Goal: Find specific page/section

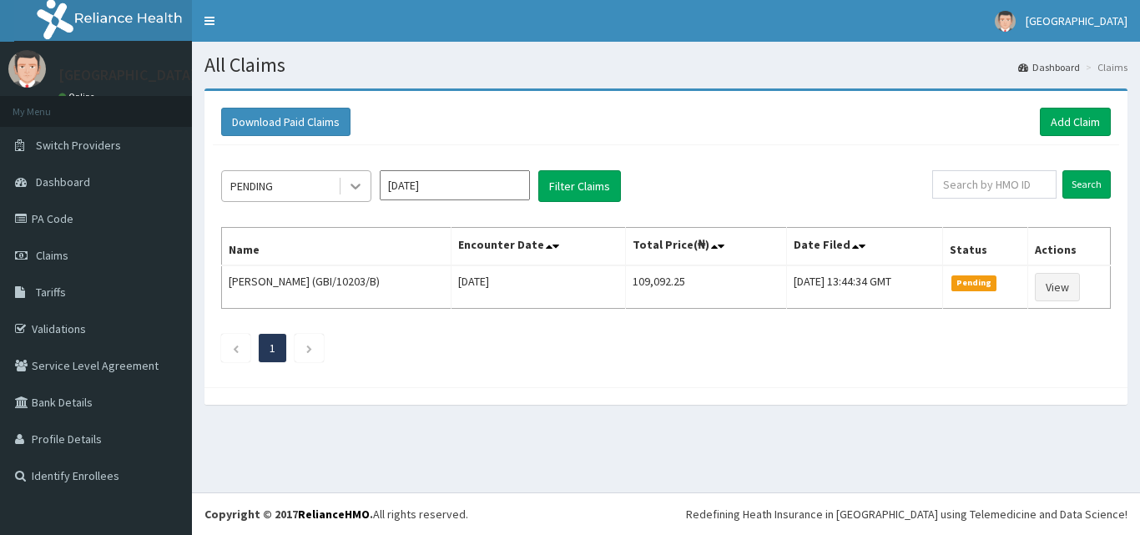
click at [351, 194] on icon at bounding box center [355, 186] width 17 height 17
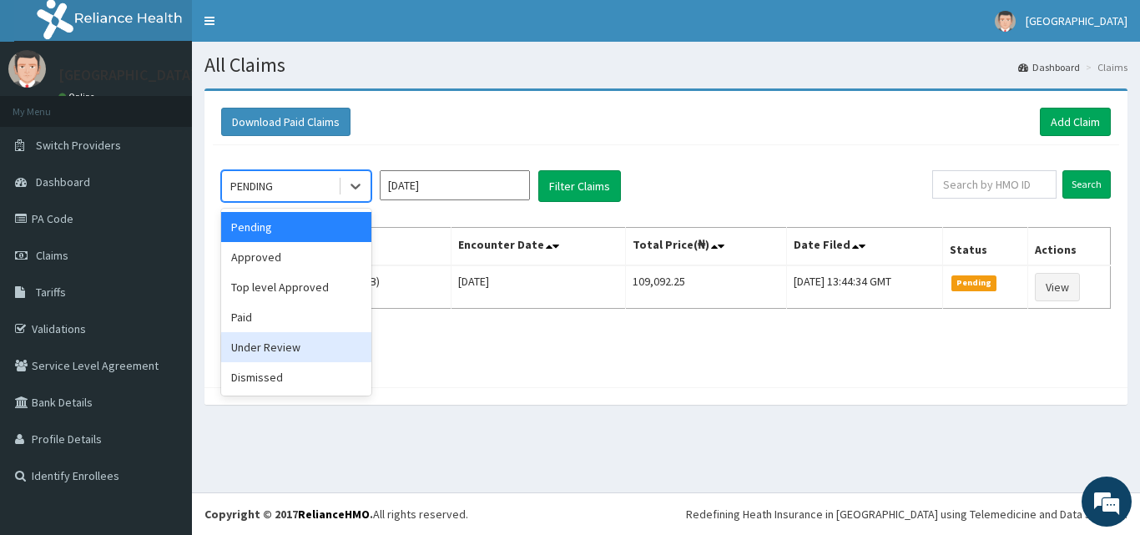
click at [305, 338] on div "Under Review" at bounding box center [296, 347] width 150 height 30
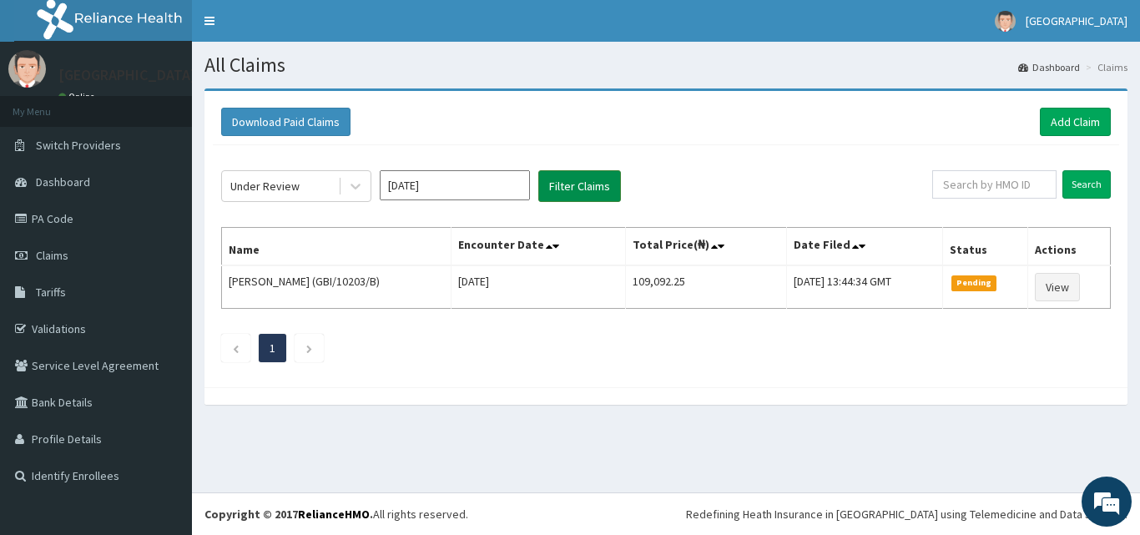
click at [551, 196] on button "Filter Claims" at bounding box center [579, 186] width 83 height 32
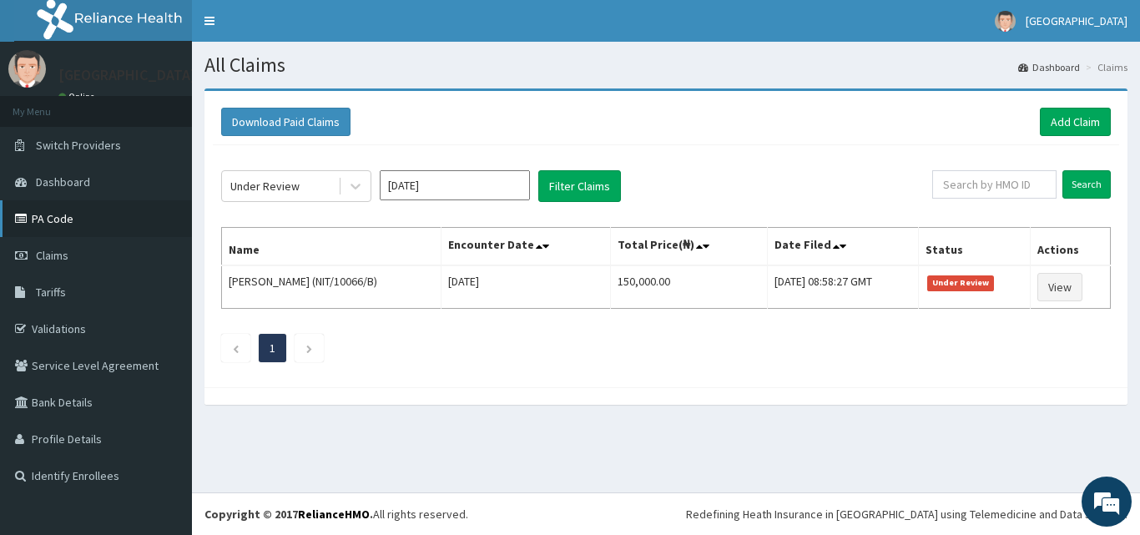
click at [88, 220] on link "PA Code" at bounding box center [96, 218] width 192 height 37
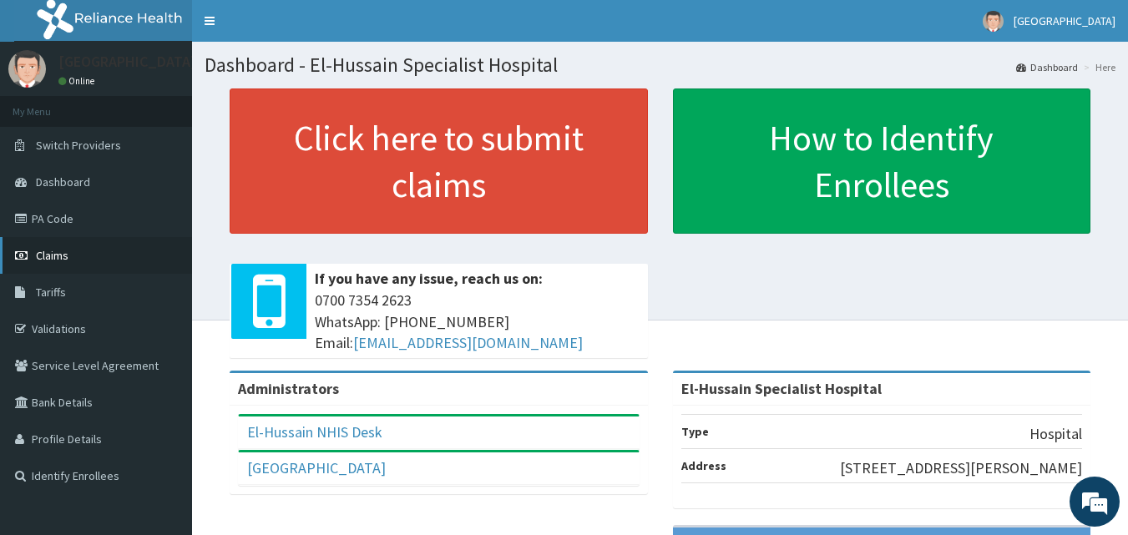
click at [77, 258] on link "Claims" at bounding box center [96, 255] width 192 height 37
